Goal: Task Accomplishment & Management: Complete application form

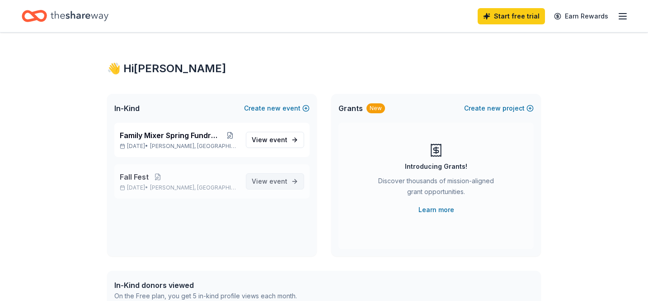
click at [265, 182] on span "View event" at bounding box center [270, 181] width 36 height 11
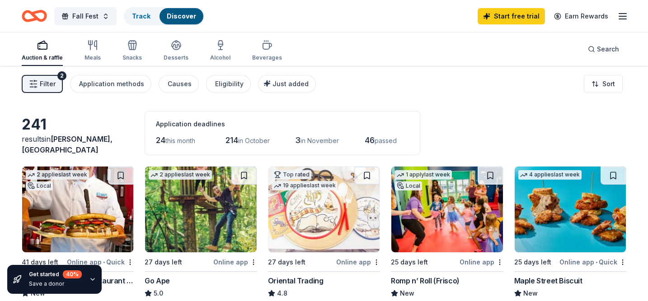
click at [394, 85] on div "Filter 2 Application methods Causes Eligibility Just added Sort" at bounding box center [324, 84] width 648 height 36
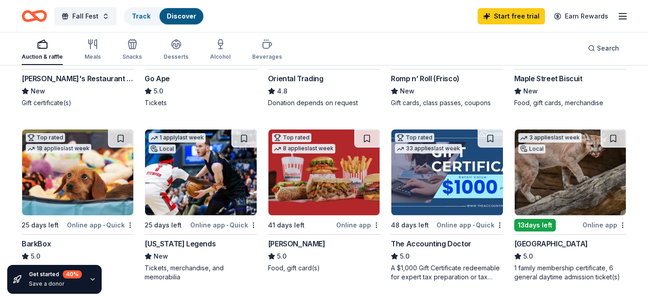
scroll to position [217, 0]
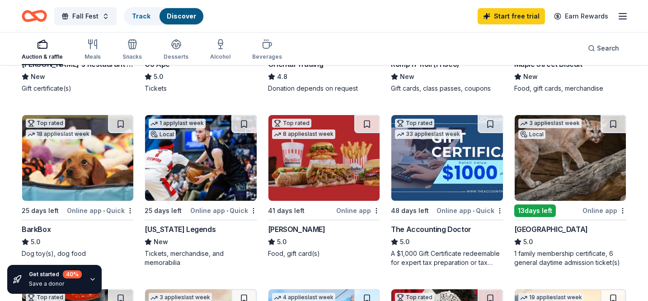
click at [329, 28] on div "Fall Fest Track Discover Start free trial Earn Rewards" at bounding box center [324, 16] width 648 height 32
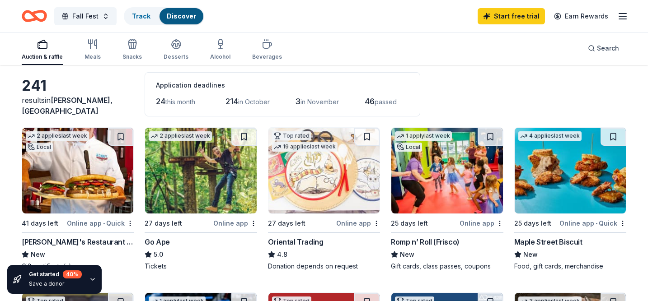
scroll to position [0, 0]
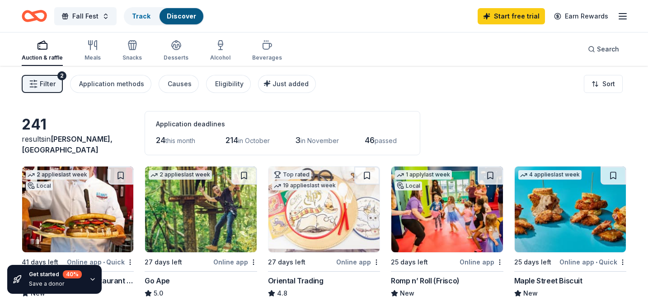
click at [29, 19] on icon "Home" at bounding box center [34, 15] width 25 height 21
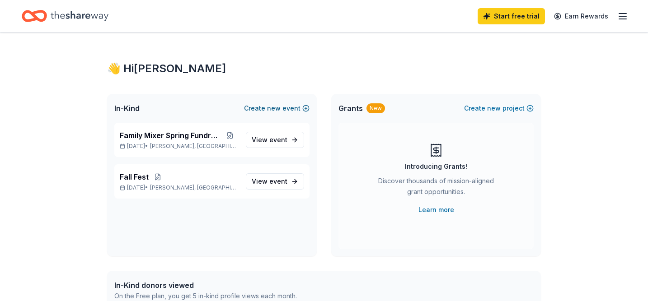
click at [266, 109] on button "Create new event" at bounding box center [277, 108] width 66 height 11
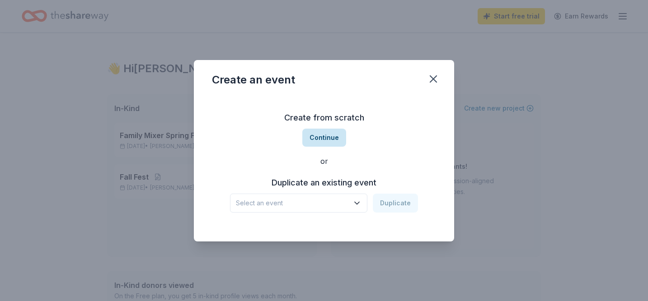
click at [329, 138] on button "Continue" at bounding box center [324, 138] width 44 height 18
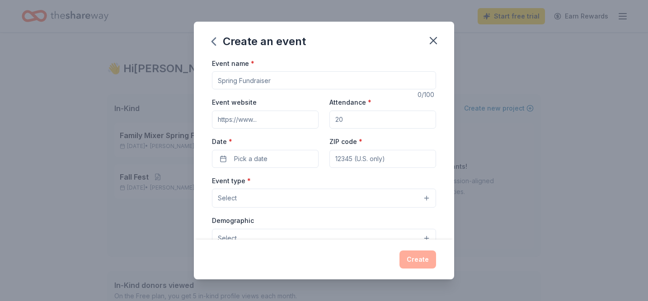
click at [291, 70] on div "Event name *" at bounding box center [324, 74] width 224 height 32
click at [291, 75] on input "Event name *" at bounding box center [324, 80] width 224 height 18
type input "Teacher lunch"
click at [271, 123] on input "Event website" at bounding box center [265, 120] width 107 height 18
type input "[URL][DOMAIN_NAME]"
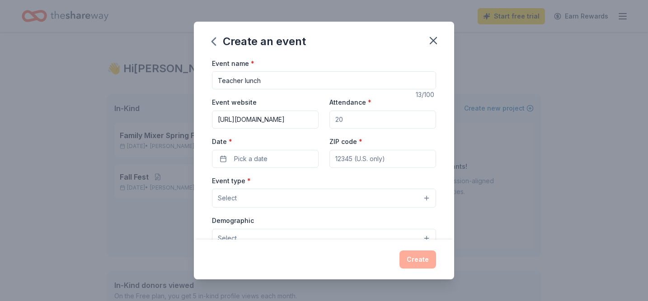
click at [354, 117] on input "Attendance *" at bounding box center [382, 120] width 107 height 18
type input "60"
click at [291, 159] on button "Pick a date" at bounding box center [265, 159] width 107 height 18
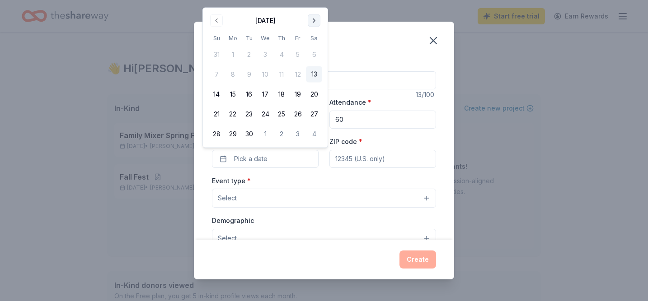
click at [312, 19] on button "Go to next month" at bounding box center [314, 20] width 13 height 13
